Goal: Transaction & Acquisition: Purchase product/service

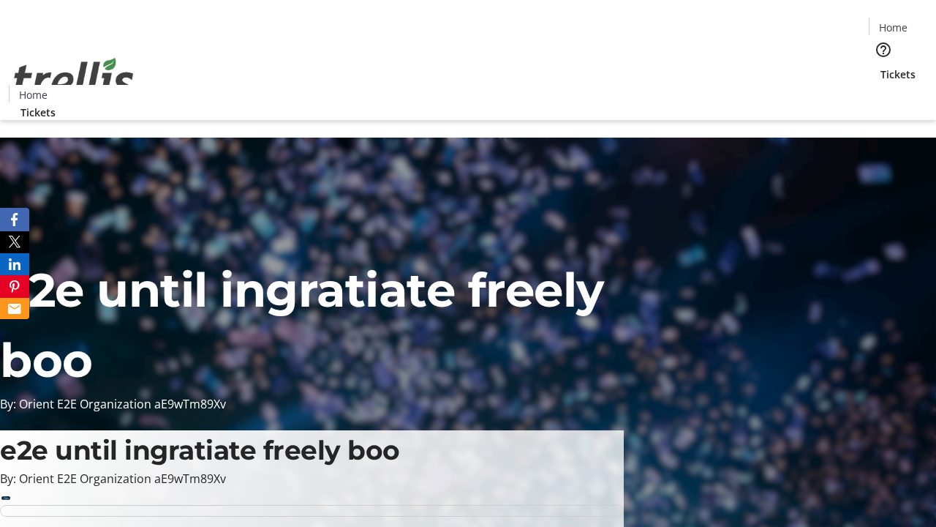
click at [895, 22] on span "Sign Up" at bounding box center [900, 21] width 42 height 18
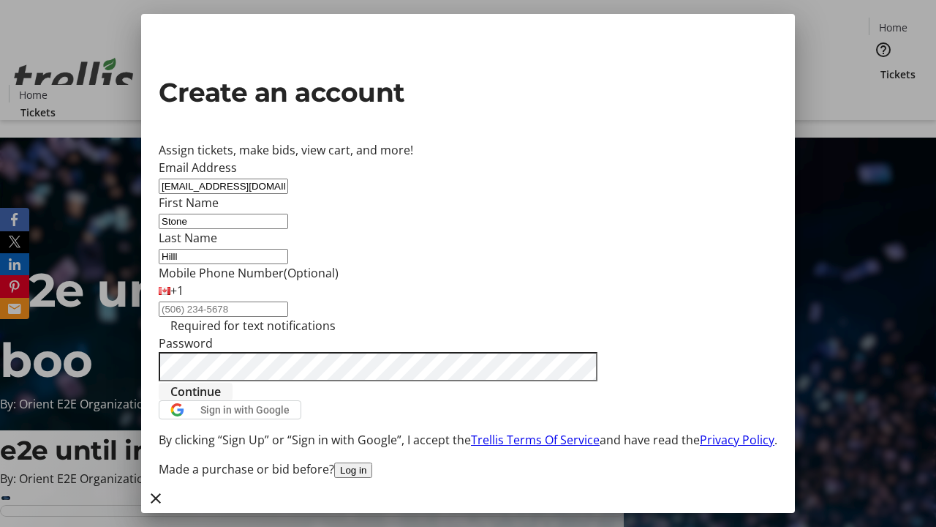
click at [221, 400] on span "Continue" at bounding box center [195, 392] width 50 height 18
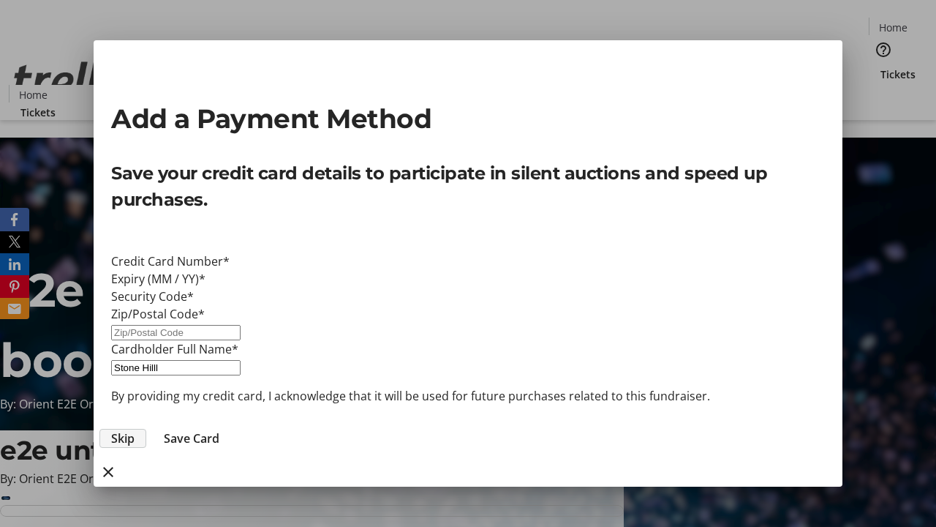
click at [135, 429] on span "Skip" at bounding box center [122, 438] width 23 height 18
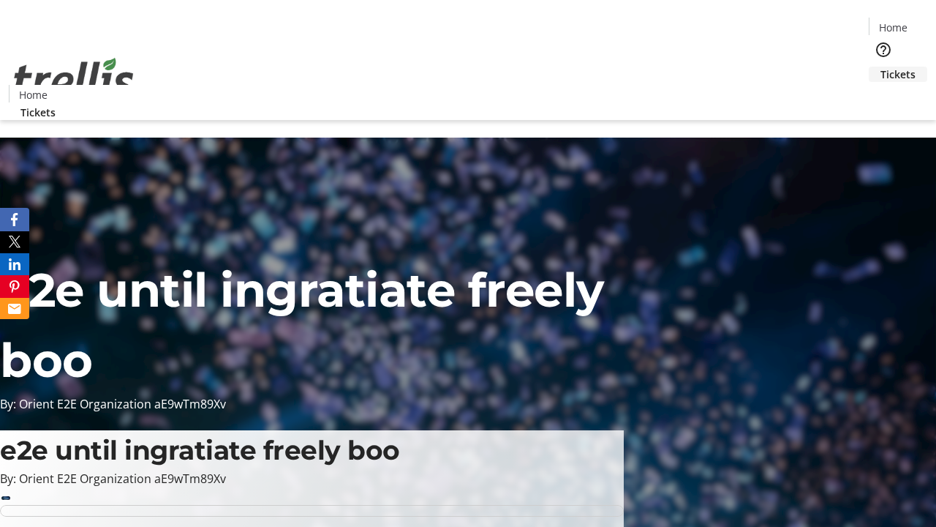
click at [881, 67] on span "Tickets" at bounding box center [898, 74] width 35 height 15
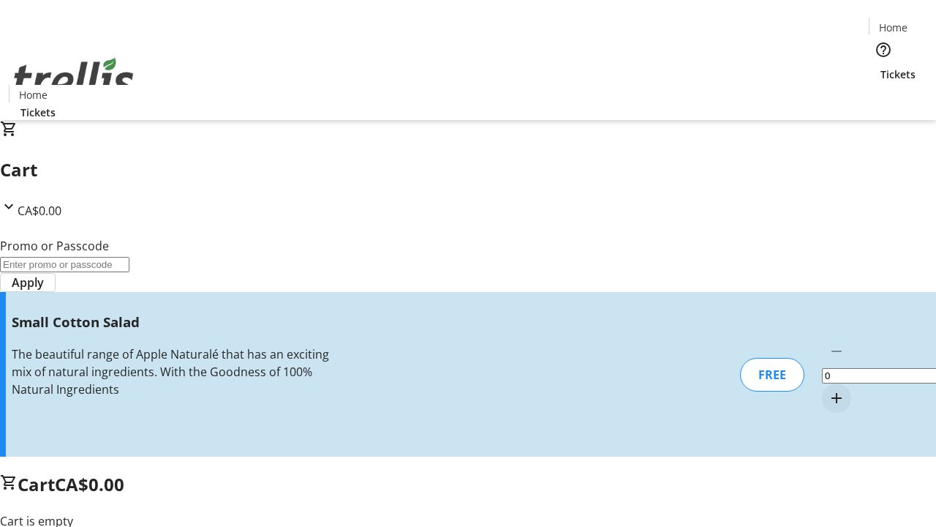
click at [828, 389] on mat-icon "Increment by one" at bounding box center [837, 398] width 18 height 18
type input "1"
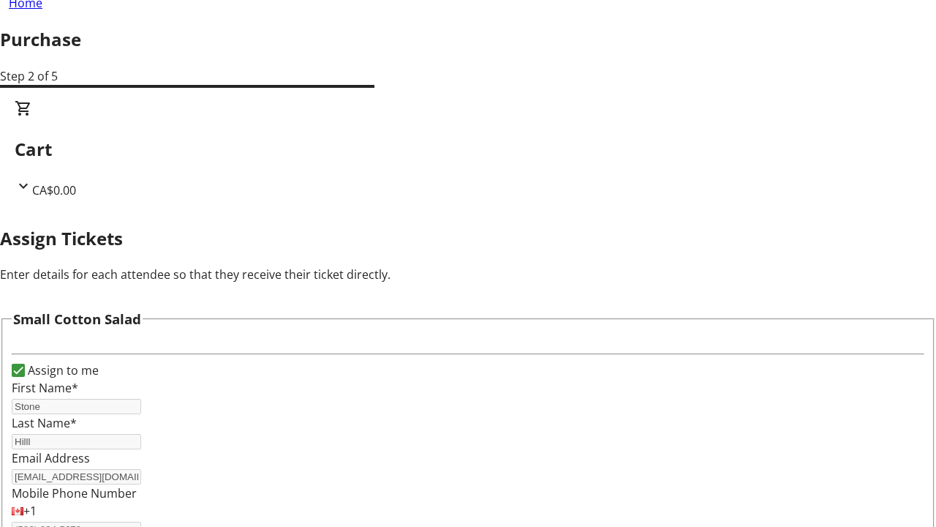
scroll to position [89, 0]
